Goal: Information Seeking & Learning: Learn about a topic

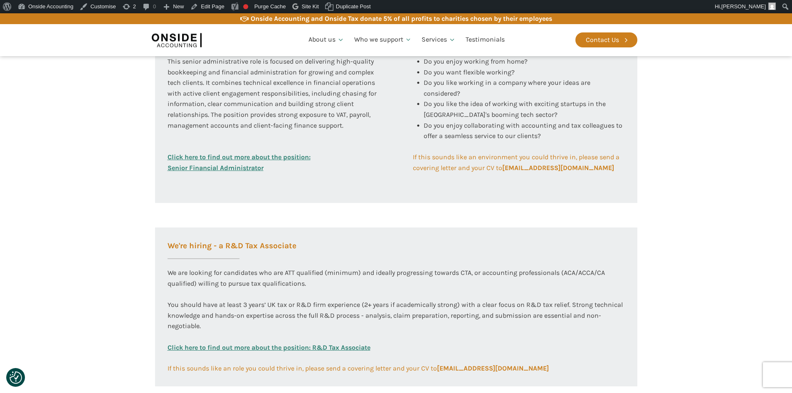
scroll to position [408, 0]
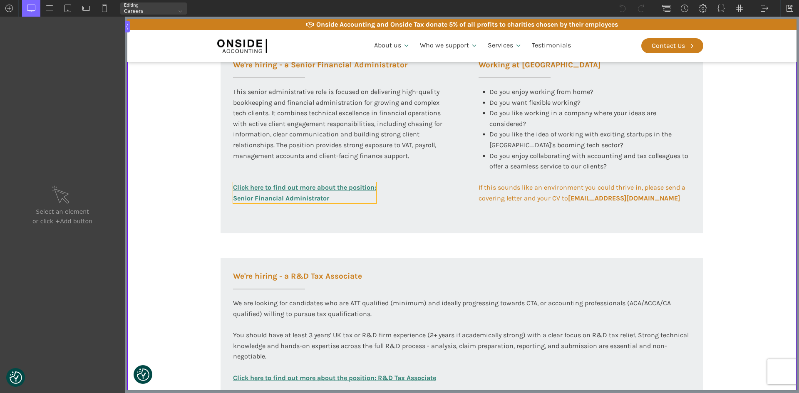
scroll to position [416, 0]
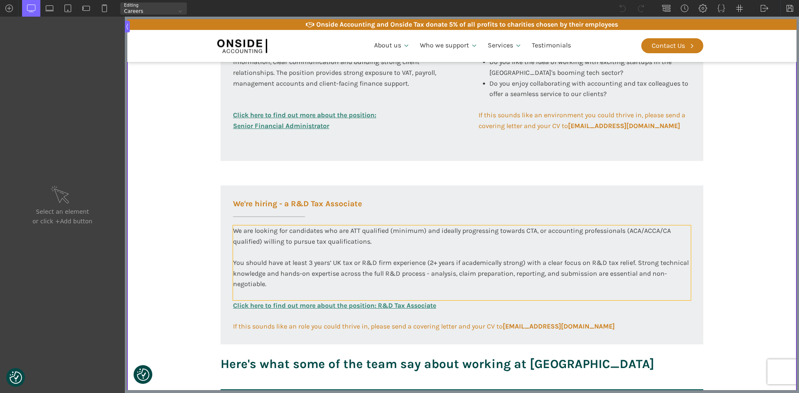
click at [319, 239] on div "We are looking for candidates who are ATT qualified (minimum) and ideally progr…" at bounding box center [462, 262] width 458 height 75
type input "text_block-149-58"
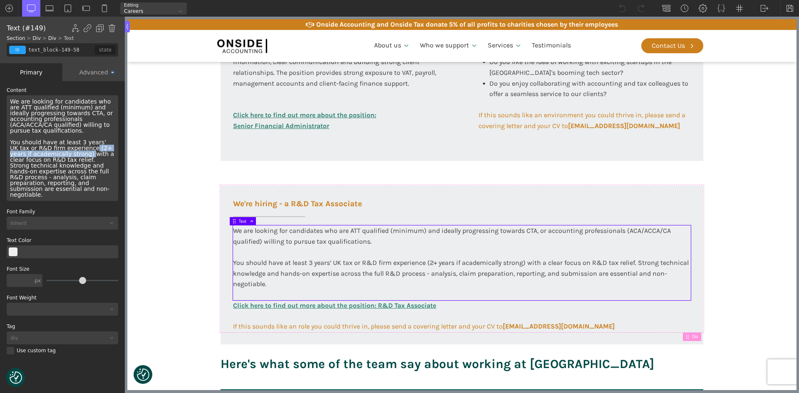
drag, startPoint x: 71, startPoint y: 143, endPoint x: 64, endPoint y: 148, distance: 8.6
click at [64, 148] on div "We are looking for candidates who are ATT qualified (minimum) and ideally progr…" at bounding box center [62, 148] width 111 height 106
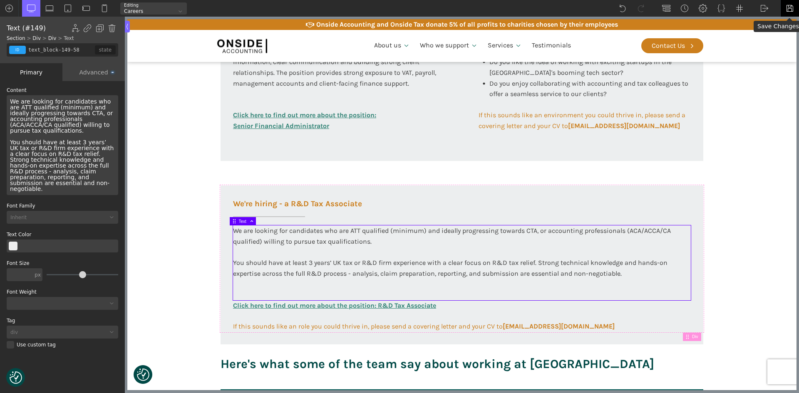
click at [789, 7] on img at bounding box center [789, 8] width 8 height 8
click at [786, 9] on img at bounding box center [789, 8] width 8 height 8
click at [526, 275] on div "We are looking for candidates who are ATT qualified (minimum) and ideally progr…" at bounding box center [462, 262] width 458 height 75
click at [40, 172] on div "We are looking for candidates who are ATT qualified (minimum) and ideally progr…" at bounding box center [62, 145] width 111 height 100
click at [786, 9] on img at bounding box center [789, 8] width 8 height 8
